Goal: Task Accomplishment & Management: Manage account settings

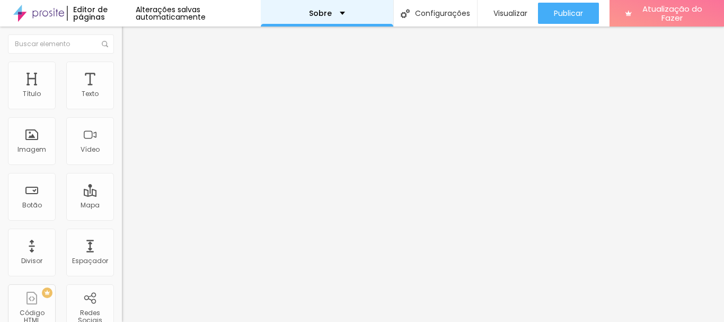
click at [324, 12] on font "Sobre" at bounding box center [320, 13] width 23 height 11
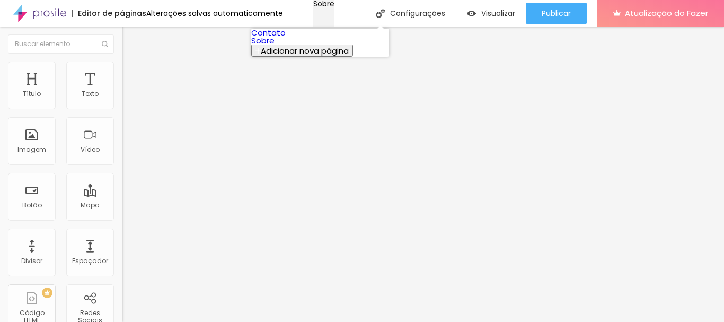
click at [335, 5] on div "Sobre" at bounding box center [323, 3] width 21 height 7
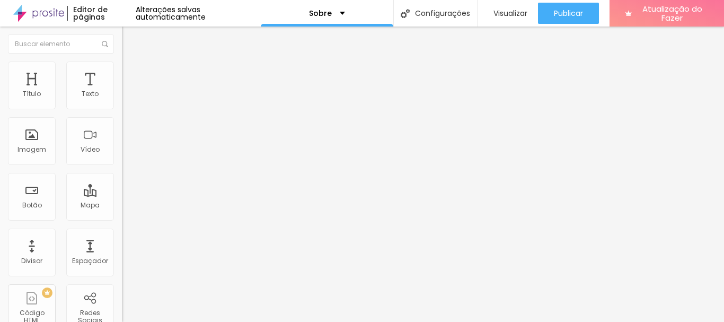
click at [128, 91] on font "Trocar imagem" at bounding box center [153, 86] width 51 height 9
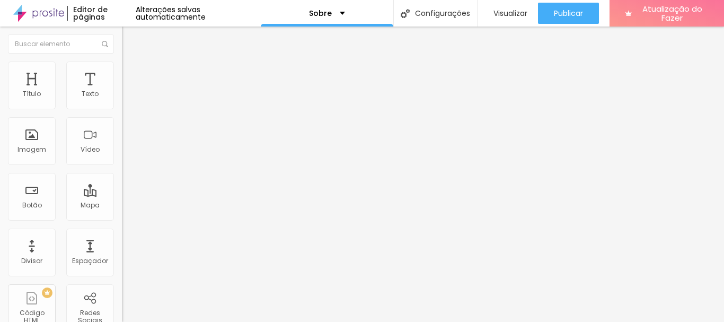
click at [130, 40] on div "Editar nulo" at bounding box center [157, 38] width 55 height 8
click at [130, 42] on img "button" at bounding box center [134, 38] width 8 height 8
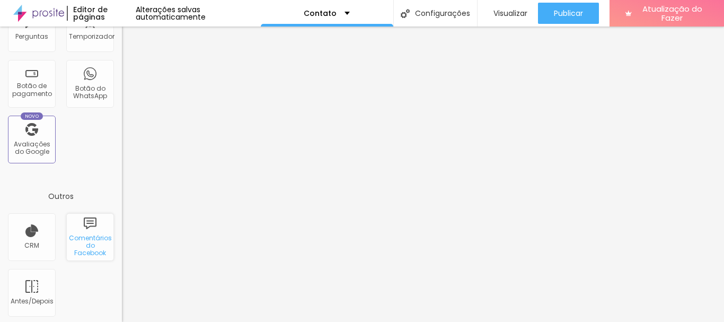
scroll to position [394, 0]
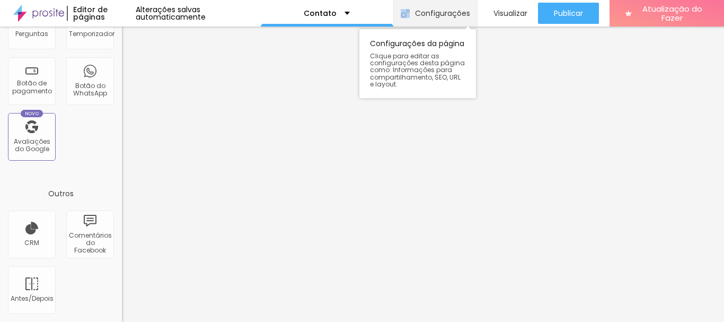
click at [409, 6] on div "Configurações" at bounding box center [436, 13] width 84 height 27
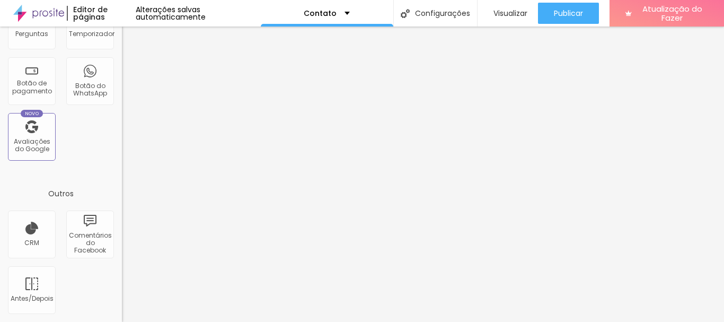
drag, startPoint x: 194, startPoint y: 121, endPoint x: 196, endPoint y: 111, distance: 9.7
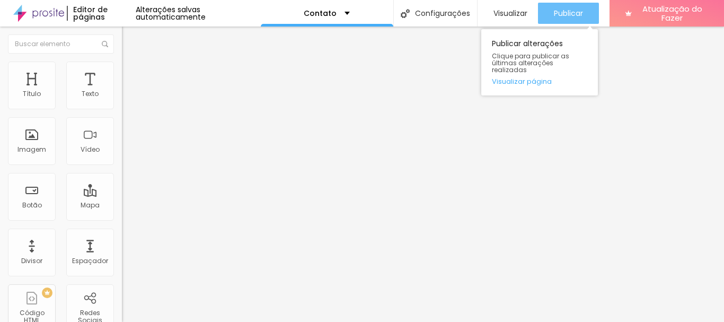
click at [554, 15] on font "Publicar" at bounding box center [568, 13] width 29 height 11
